Goal: Navigation & Orientation: Find specific page/section

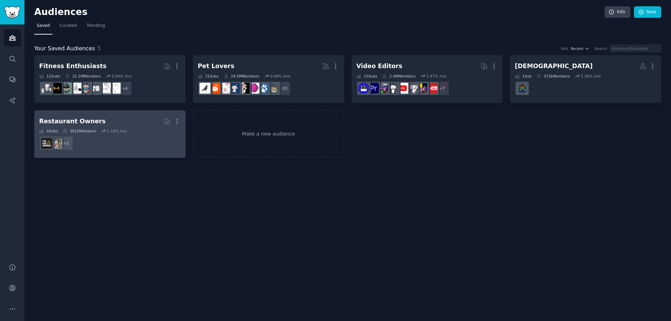
click at [124, 134] on dd "+ 2" at bounding box center [110, 144] width 142 height 20
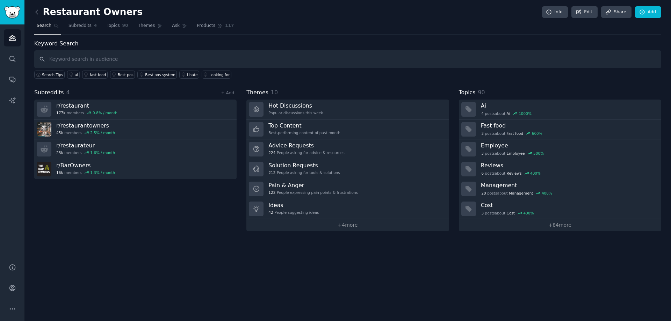
click at [37, 8] on link at bounding box center [38, 12] width 9 height 11
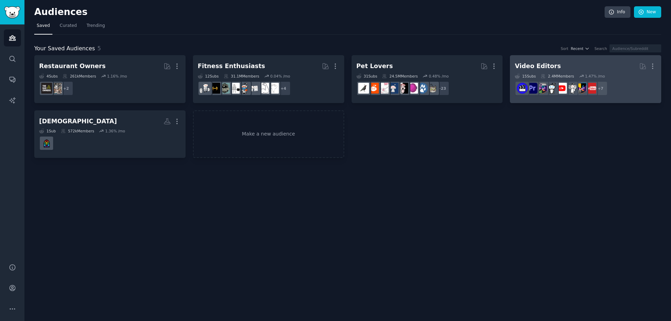
click at [577, 75] on div "15 Sub s 2.4M Members 1.47 % /mo" at bounding box center [586, 76] width 142 height 5
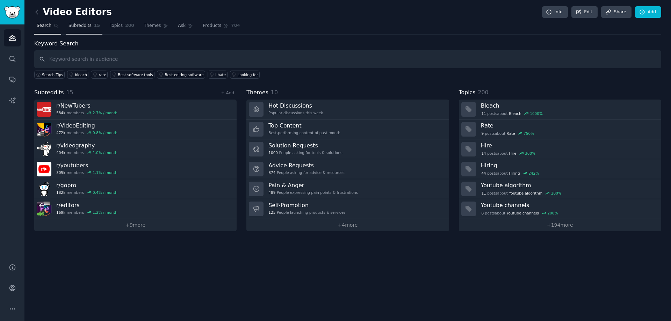
click at [72, 26] on span "Subreddits" at bounding box center [80, 26] width 23 height 6
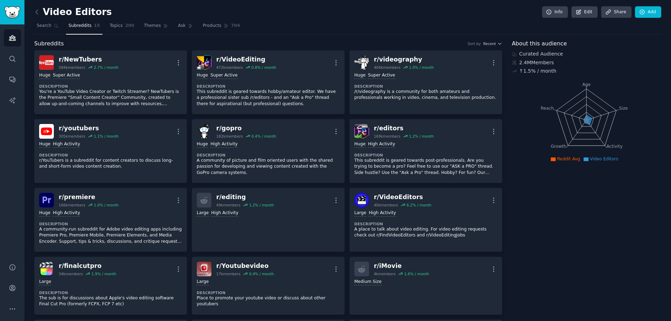
click at [26, 24] on div "Video Editors Info Edit Share Add Search Subreddits 15 Topics 200 Themes Ask Pr…" at bounding box center [347, 197] width 647 height 394
click at [15, 33] on link "Audiences" at bounding box center [12, 37] width 17 height 17
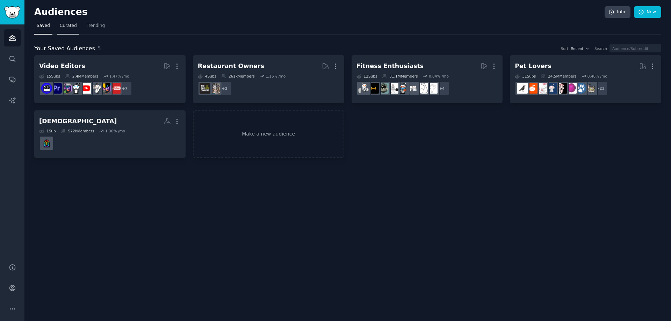
click at [66, 27] on span "Curated" at bounding box center [68, 26] width 17 height 6
